Goal: Transaction & Acquisition: Subscribe to service/newsletter

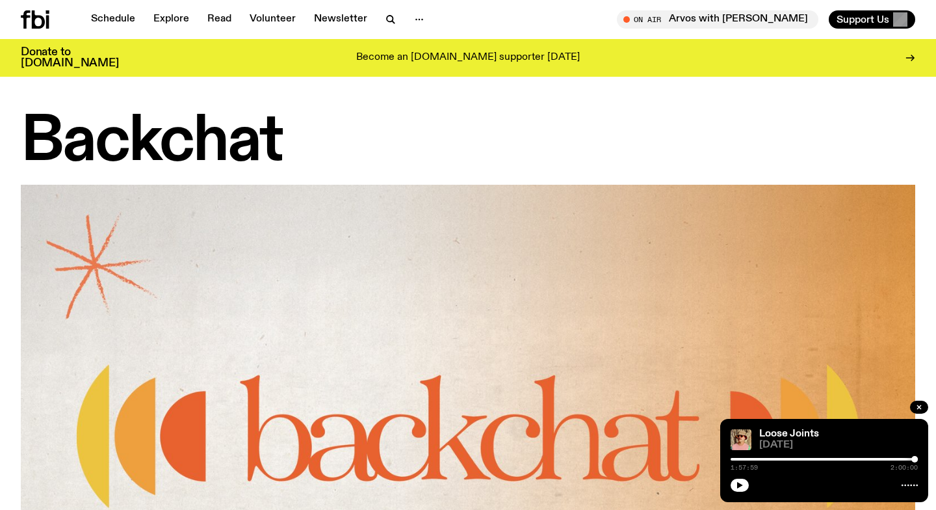
scroll to position [863, 0]
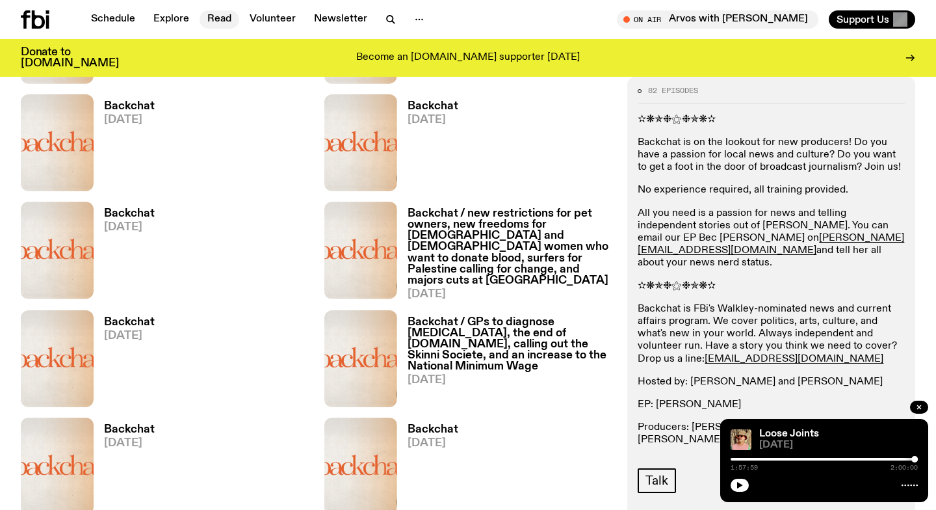
click at [216, 22] on link "Read" at bounding box center [220, 19] width 40 height 18
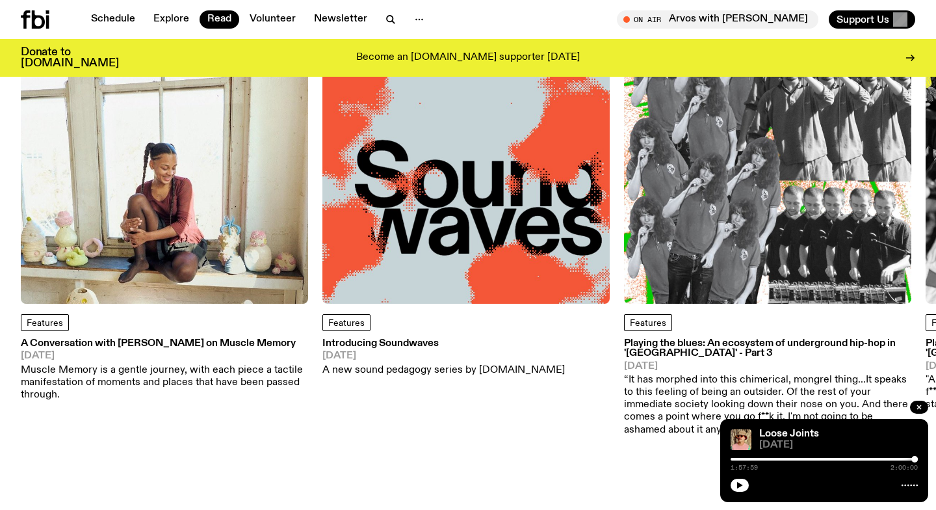
scroll to position [75, 0]
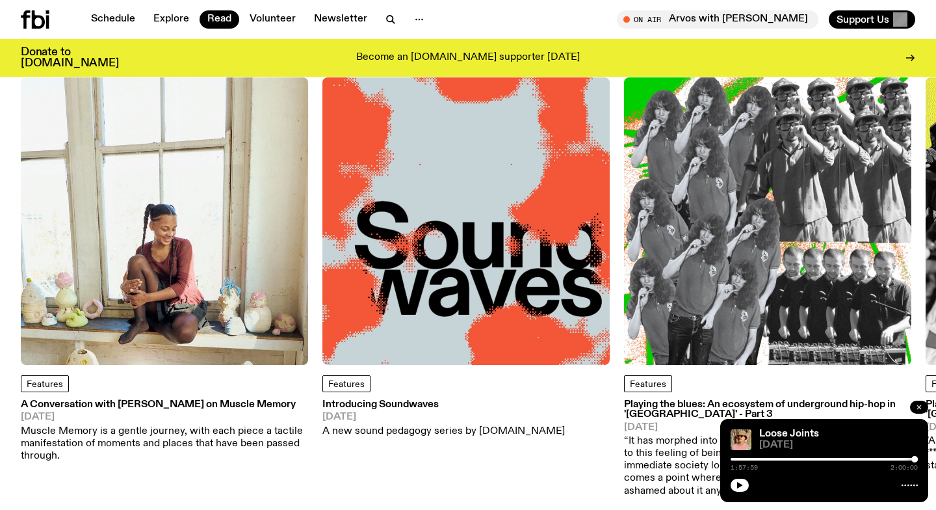
click at [917, 405] on icon "button" at bounding box center [919, 407] width 8 height 8
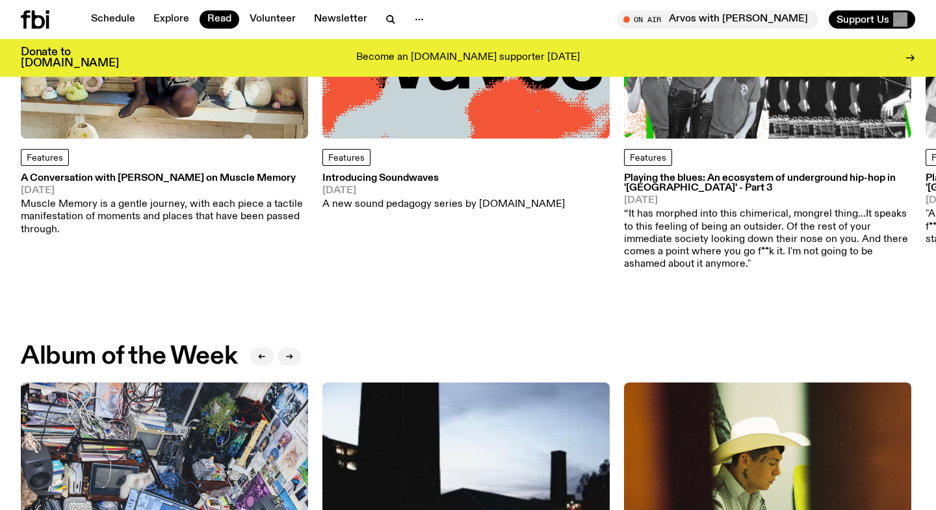
scroll to position [0, 0]
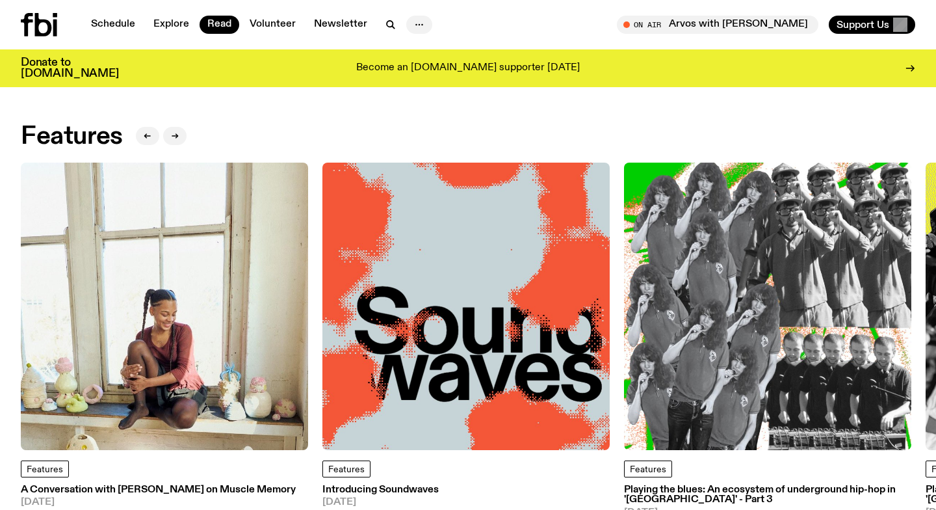
click at [416, 23] on icon "button" at bounding box center [419, 25] width 16 height 16
click at [77, 40] on div "Schedule Explore Read Volunteer Newsletter About Us Contact On Air Arvos with […" at bounding box center [468, 24] width 936 height 49
click at [858, 27] on span "Support Us" at bounding box center [862, 25] width 53 height 12
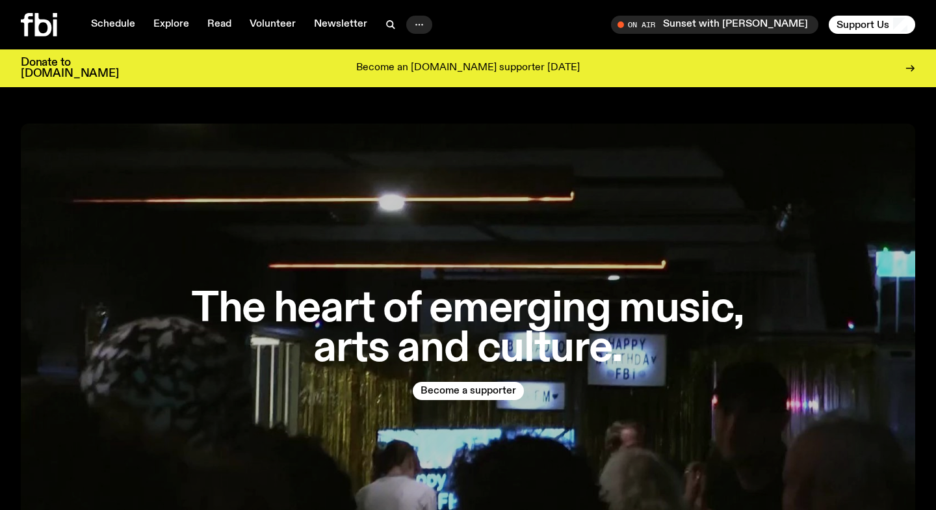
click at [411, 23] on icon "button" at bounding box center [419, 25] width 16 height 16
click at [334, 27] on link "Newsletter" at bounding box center [340, 25] width 69 height 18
